Goal: Transaction & Acquisition: Obtain resource

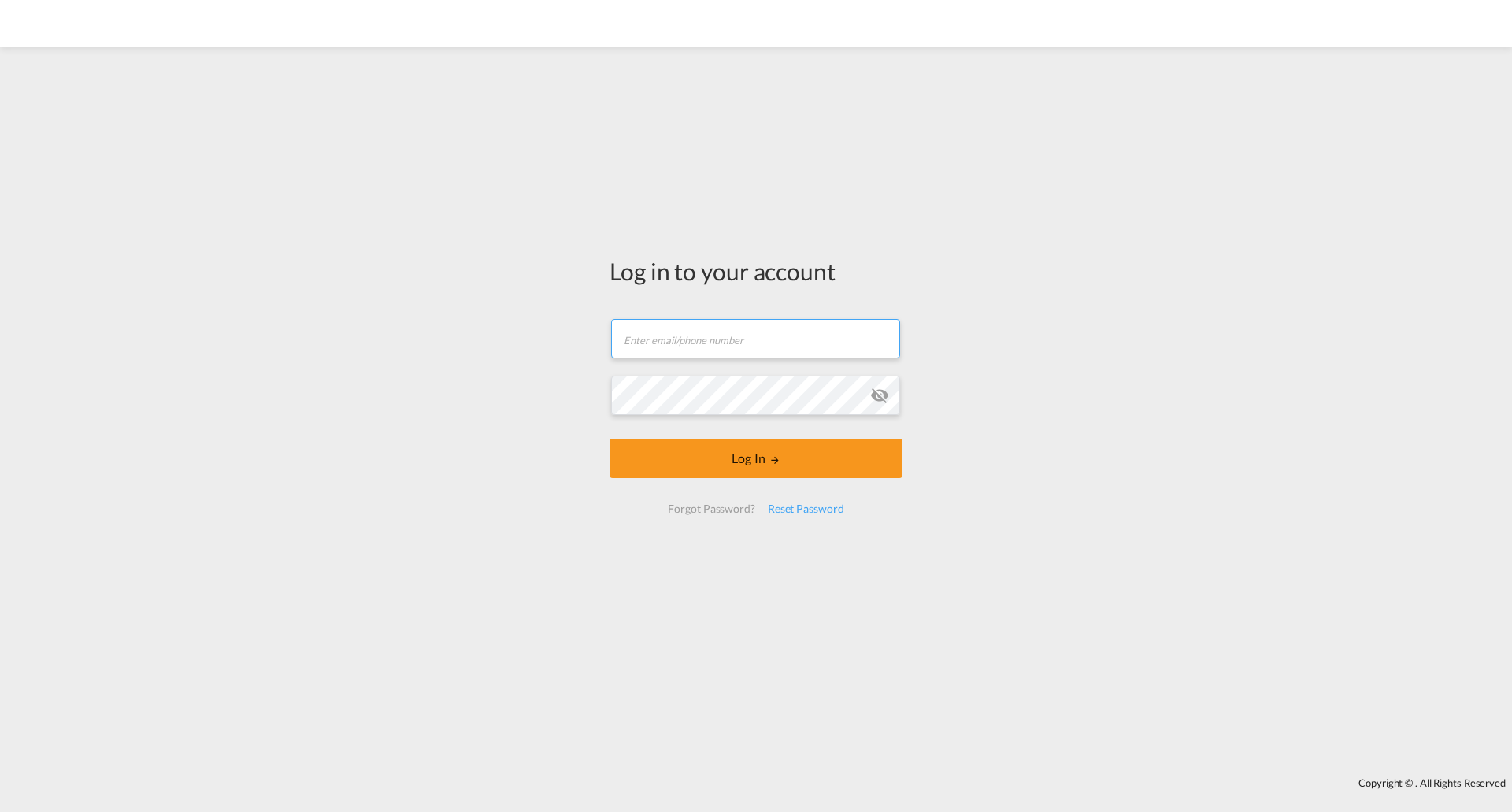
click at [817, 353] on form "Email field is required Password field is required Log In Forgot Password? Rese…" at bounding box center [756, 416] width 293 height 226
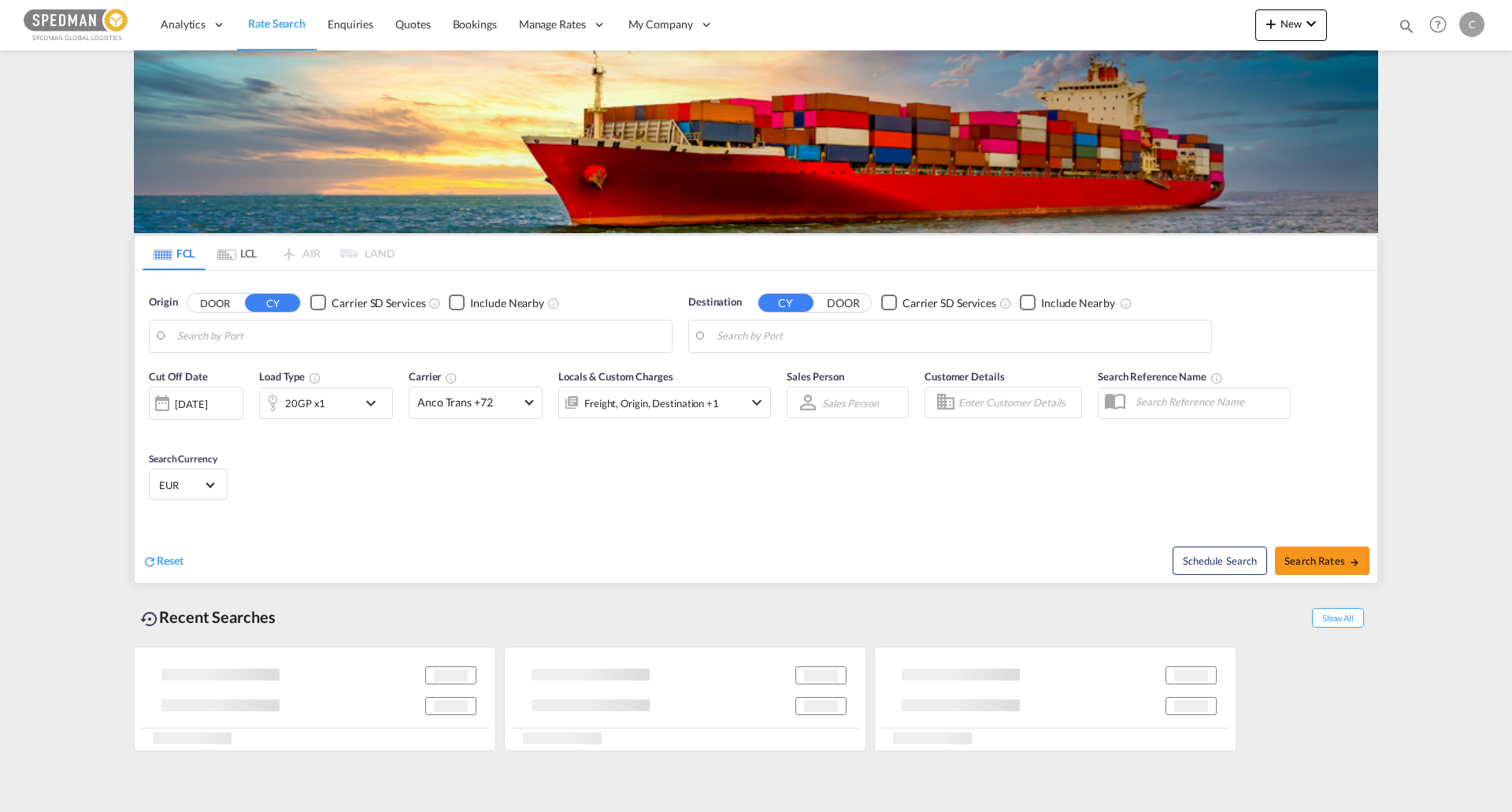
type input "Norrkoping, SENRK"
type input "Ho Chi Minh City ([GEOGRAPHIC_DATA]), VNSGN"
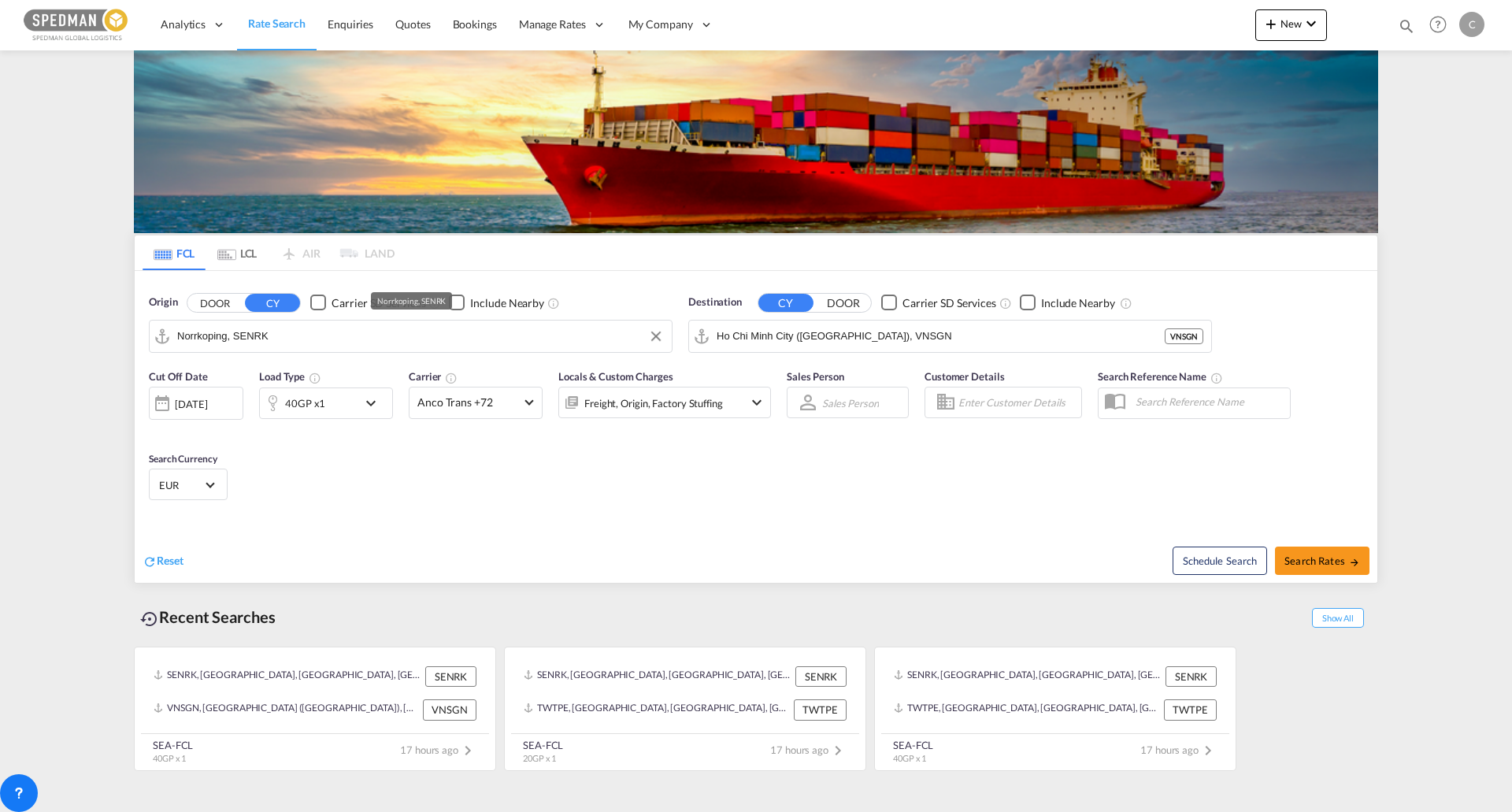
drag, startPoint x: 426, startPoint y: 341, endPoint x: -126, endPoint y: 339, distance: 552.0
click at [0, 339] on html "Analytics Dashboard Rate Search Enquiries Quotes Bookings" at bounding box center [756, 406] width 1512 height 812
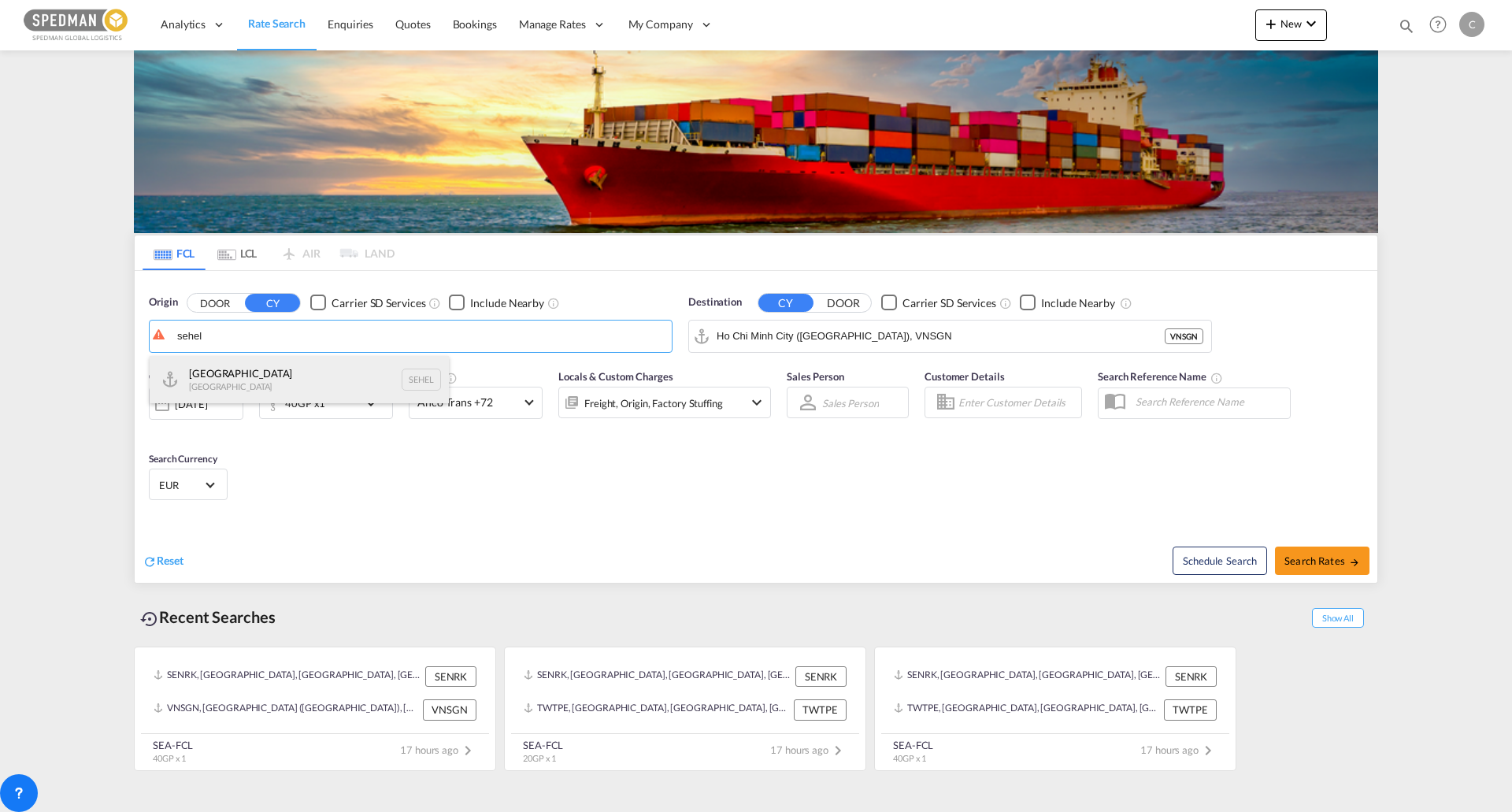
click at [236, 389] on div "Helsingborg [GEOGRAPHIC_DATA] SEHEL" at bounding box center [299, 379] width 299 height 47
type input "[GEOGRAPHIC_DATA], [GEOGRAPHIC_DATA]"
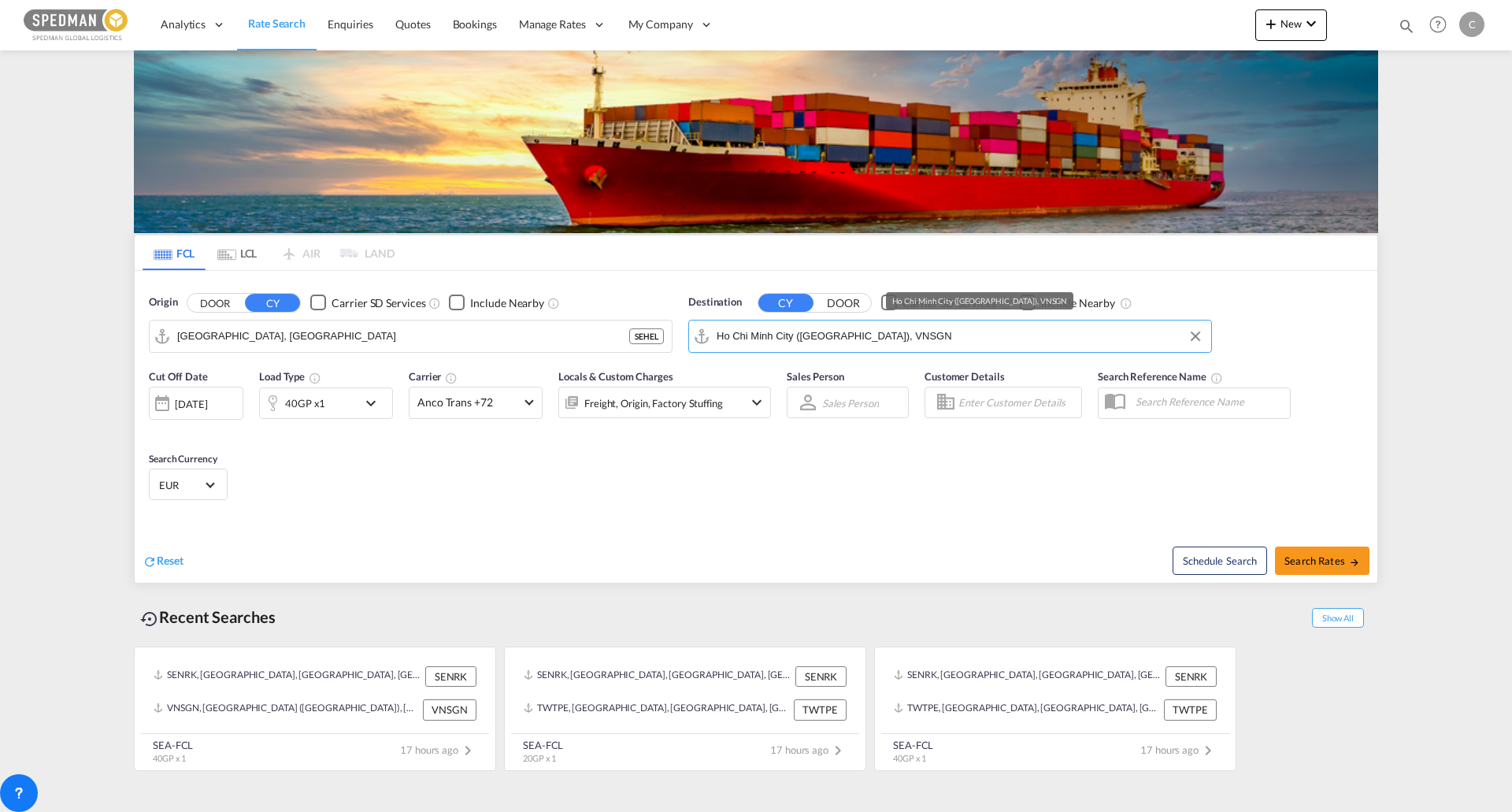
drag, startPoint x: 915, startPoint y: 343, endPoint x: 532, endPoint y: 332, distance: 383.2
click at [532, 332] on div "Origin DOOR CY Carrier SD Services Include Nearby [GEOGRAPHIC_DATA], [GEOGRAPHI…" at bounding box center [756, 316] width 1243 height 90
click at [892, 342] on input "Ho Chi Minh City ([GEOGRAPHIC_DATA]), VNSGN" at bounding box center [960, 337] width 486 height 24
click at [893, 342] on input "Ho Chi Minh City ([GEOGRAPHIC_DATA]), VNSGN" at bounding box center [960, 337] width 486 height 24
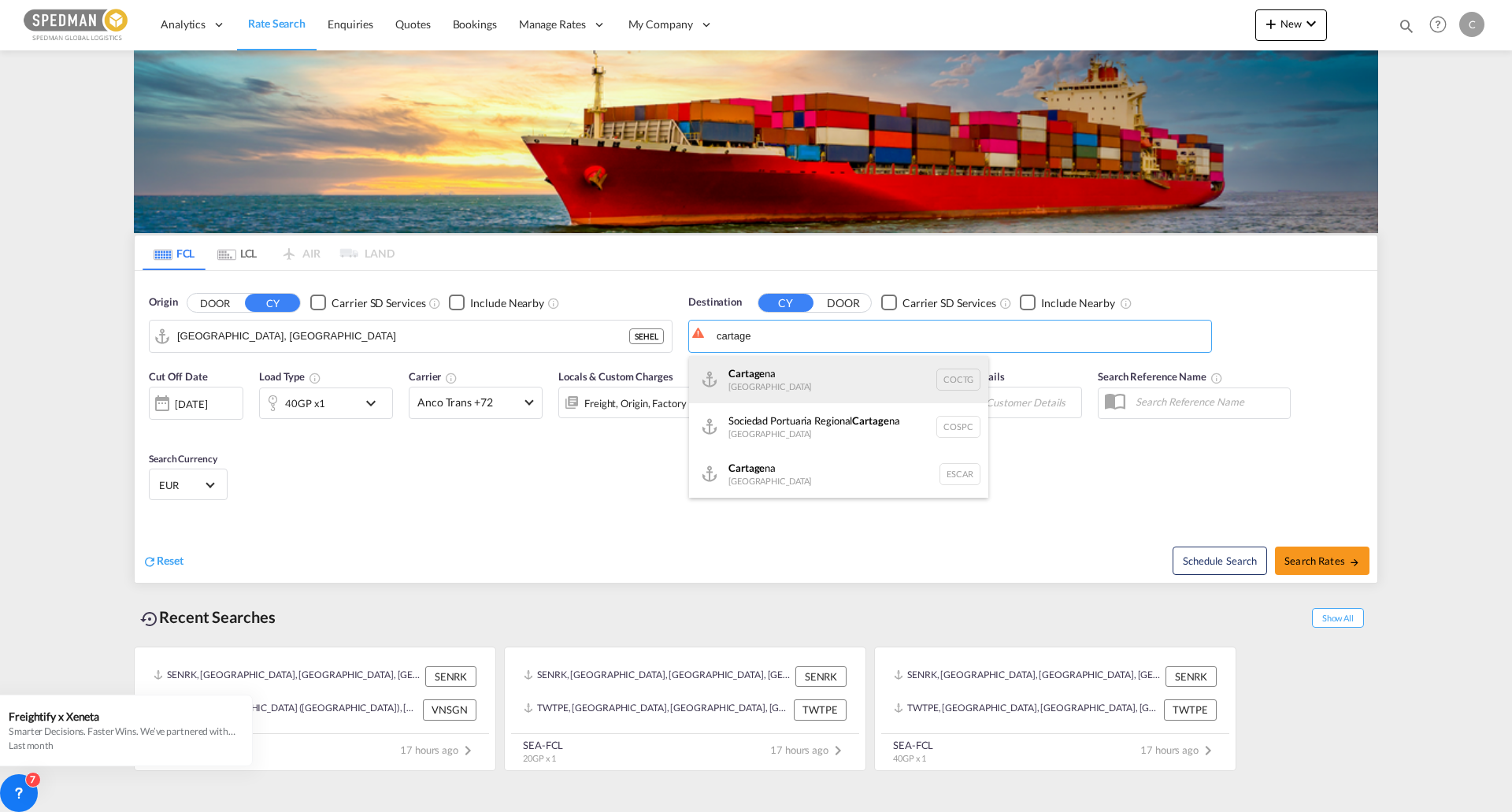
click at [866, 386] on div "Cartage na [GEOGRAPHIC_DATA] COCTG" at bounding box center [839, 379] width 299 height 47
type input "[GEOGRAPHIC_DATA], COCTG"
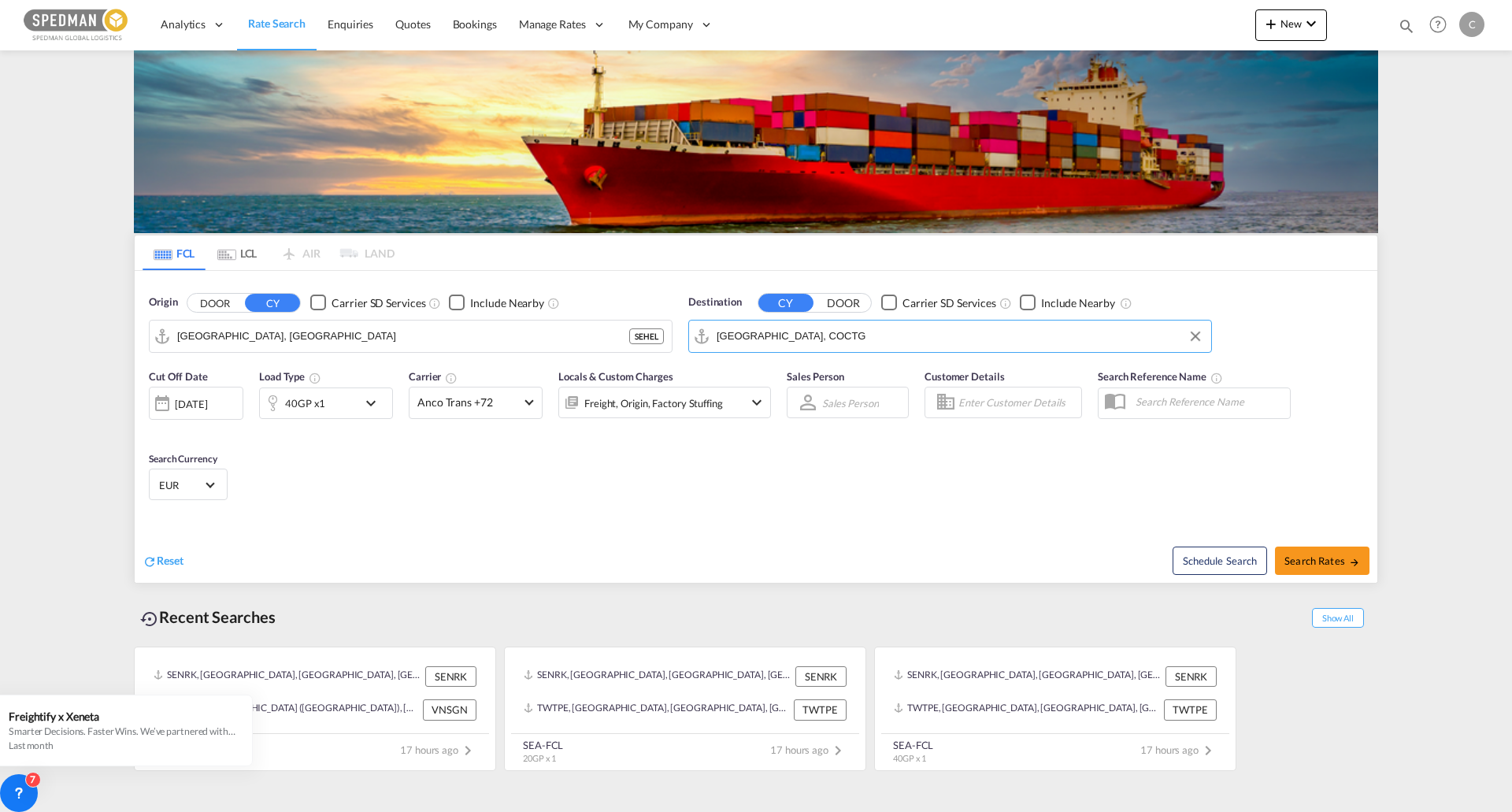
click at [374, 398] on md-icon "icon-chevron-down" at bounding box center [374, 403] width 26 height 19
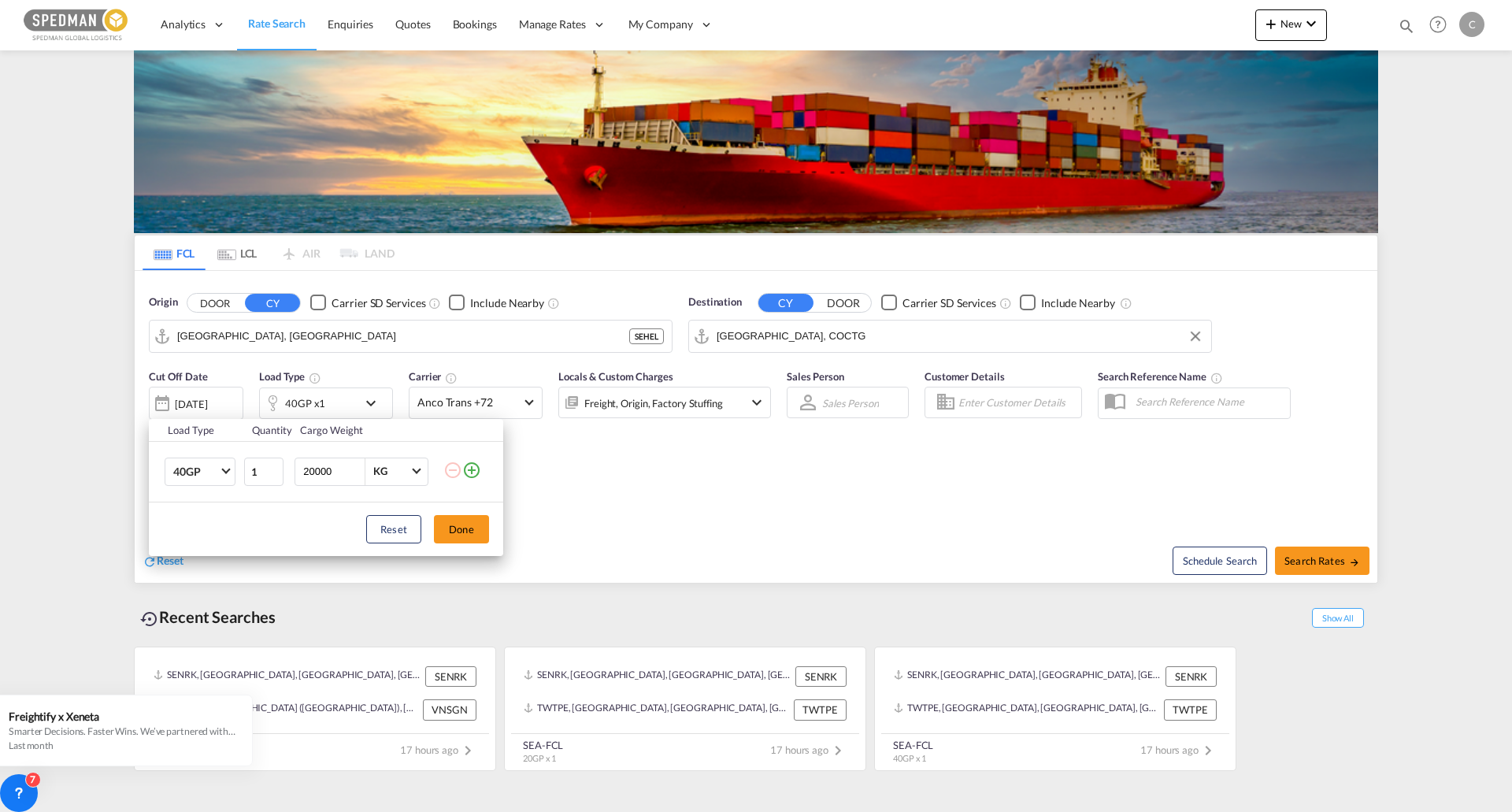
click at [467, 474] on md-icon "icon-plus-circle-outline" at bounding box center [472, 470] width 19 height 19
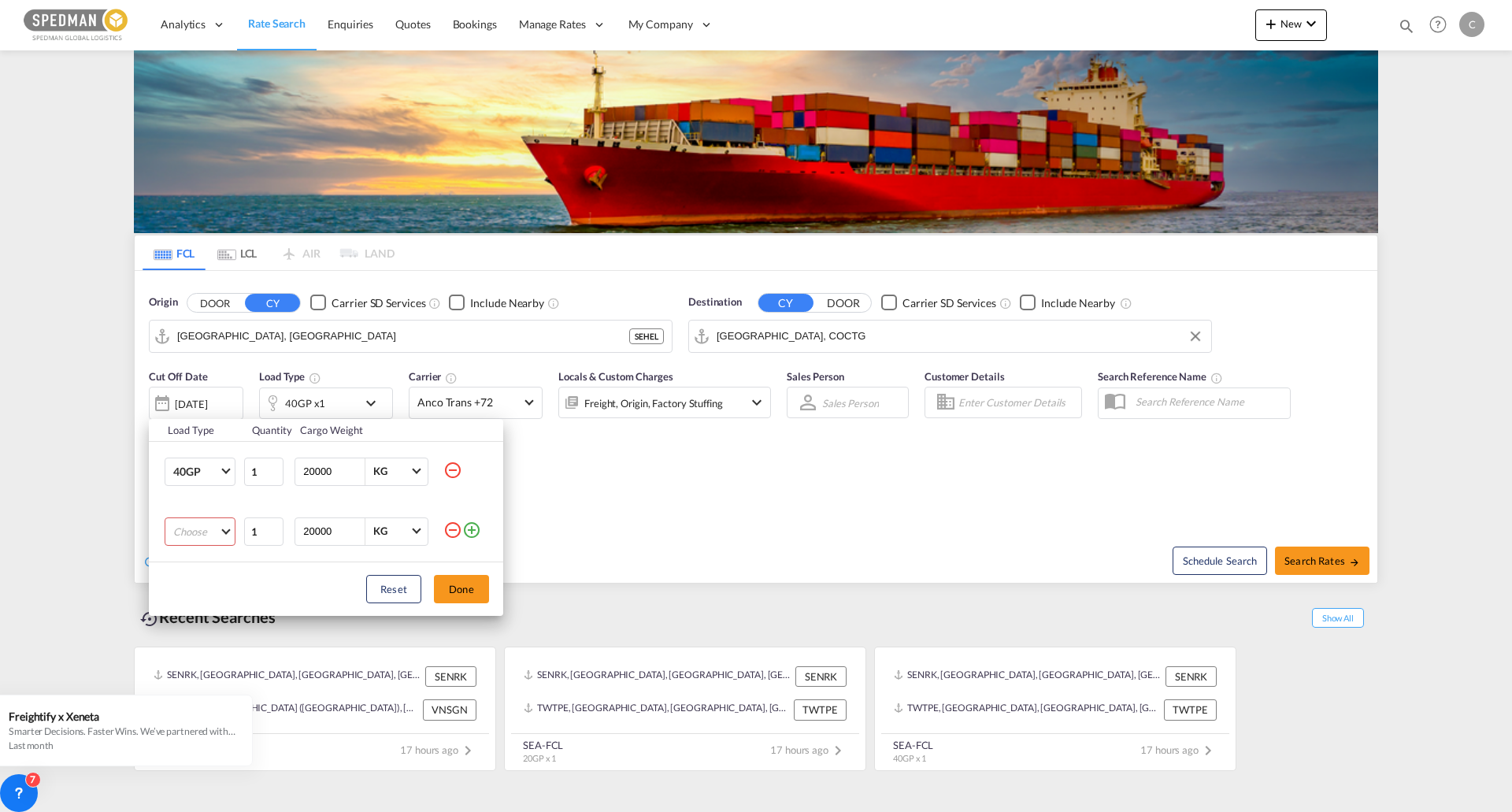
click at [201, 544] on md-select "Choose 20GP 40GP 40HC 45HC 20RE 40RE 40HR 20OT 40OT 20FR 40FR 40NR 20NR 45S 20T…" at bounding box center [200, 531] width 71 height 28
click at [218, 527] on md-option "20GP" at bounding box center [214, 531] width 107 height 38
click at [474, 589] on button "Done" at bounding box center [462, 589] width 55 height 28
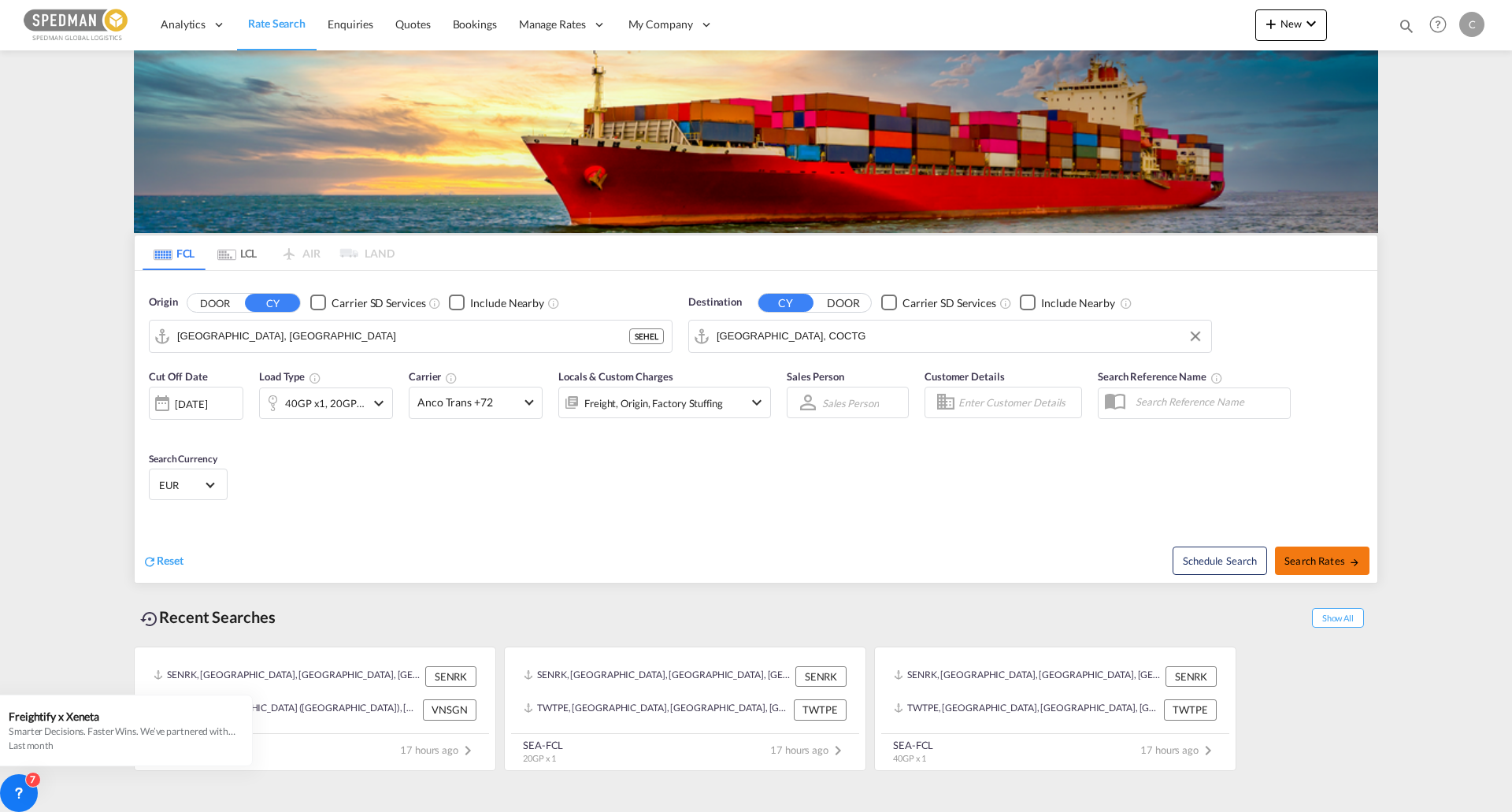
click at [1336, 559] on span "Search Rates" at bounding box center [1322, 561] width 76 height 13
type input "SEHEL to COCTG / [DATE]"
